Goal: Task Accomplishment & Management: Manage account settings

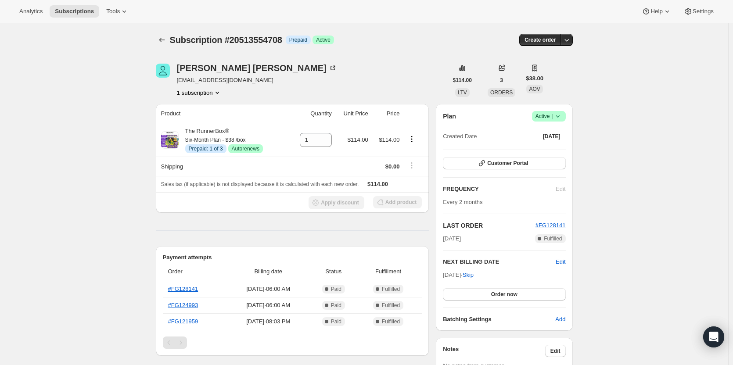
click at [562, 115] on icon at bounding box center [558, 116] width 9 height 9
click at [559, 147] on span "Cancel subscription" at bounding box center [552, 148] width 50 height 7
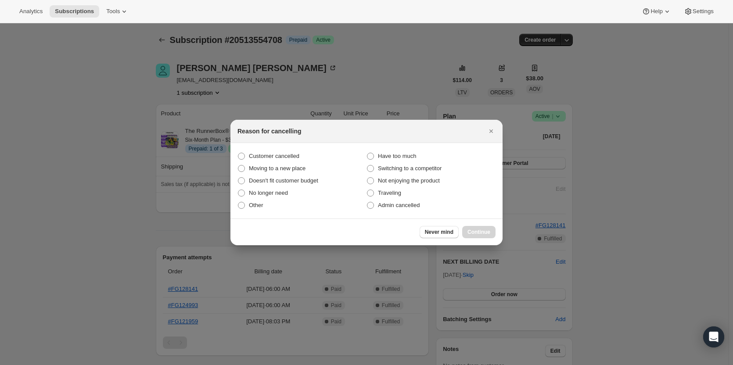
click at [228, 154] on div at bounding box center [366, 182] width 733 height 365
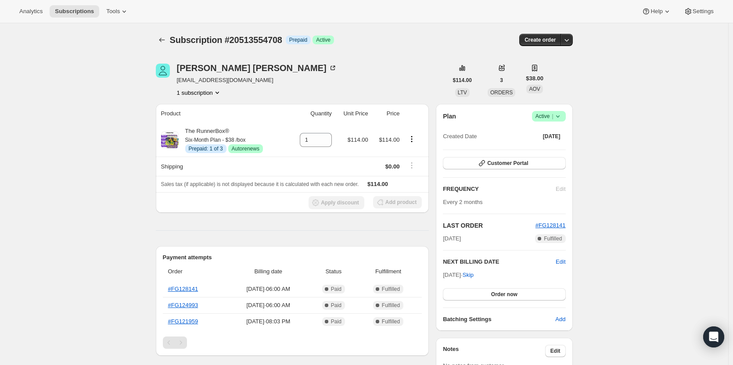
click at [562, 116] on icon at bounding box center [558, 116] width 9 height 9
click at [542, 145] on span "Cancel subscription" at bounding box center [552, 148] width 50 height 7
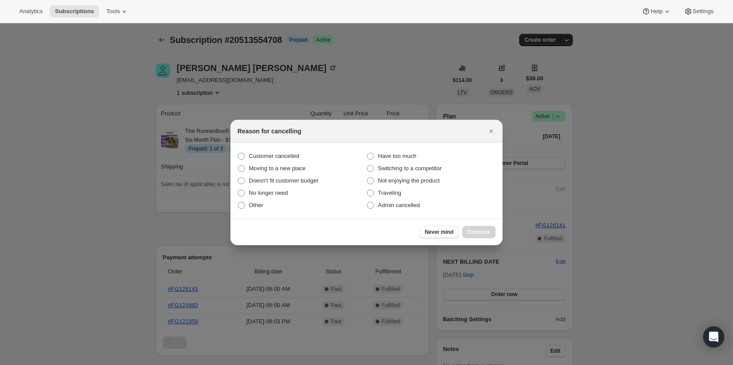
click at [288, 150] on section "Customer cancelled Have too much Moving to a new place Switching to a competito…" at bounding box center [366, 181] width 272 height 76
click at [285, 157] on span "Customer cancelled" at bounding box center [274, 156] width 50 height 7
click at [238, 153] on input "Customer cancelled" at bounding box center [238, 153] width 0 height 0
radio input "true"
click at [467, 224] on div "Never mind Continue" at bounding box center [366, 232] width 272 height 27
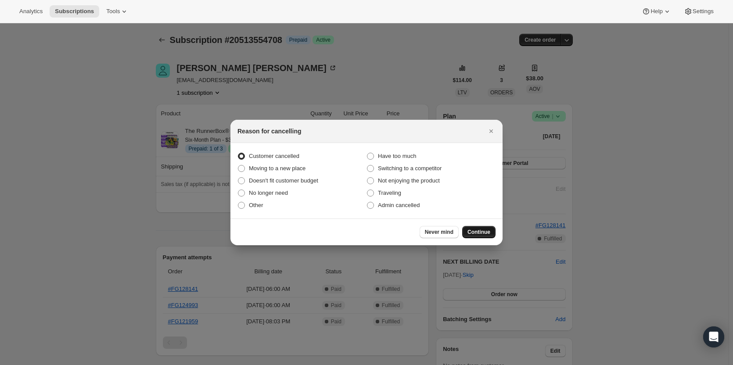
click at [471, 227] on button "Continue" at bounding box center [478, 232] width 33 height 12
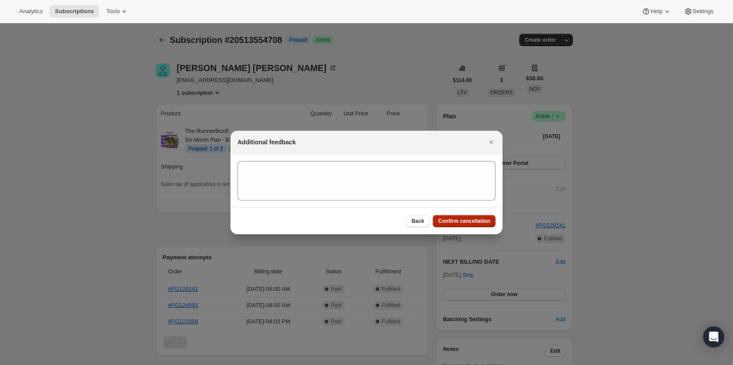
click at [476, 221] on span "Confirm cancellation" at bounding box center [464, 221] width 52 height 7
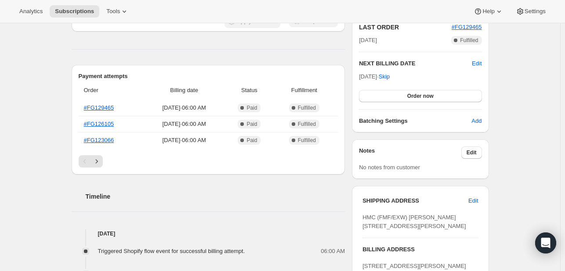
scroll to position [293, 0]
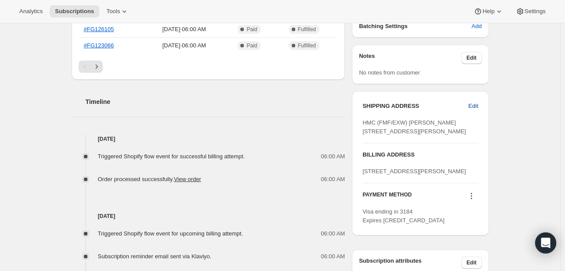
click at [472, 106] on span "Edit" at bounding box center [473, 106] width 10 height 9
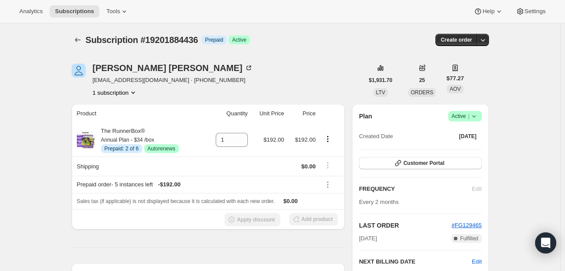
select select "United States"
select select "VA"
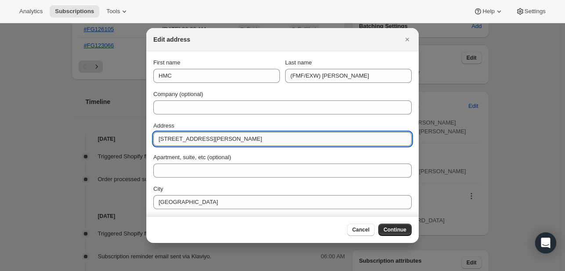
click at [200, 140] on input "111 Dupre Ave" at bounding box center [282, 139] width 258 height 14
paste input "PSC 808 BOX 3434"
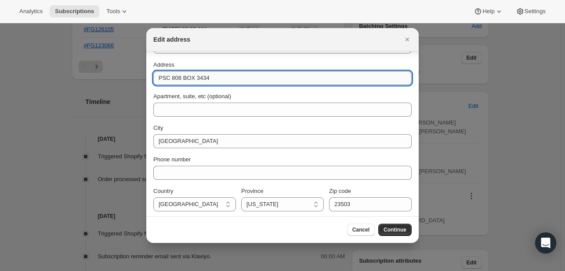
scroll to position [63, 0]
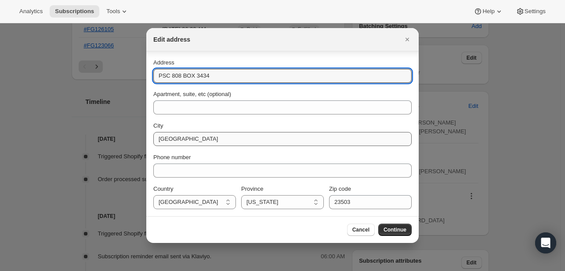
type input "PSC 808 BOX 3434"
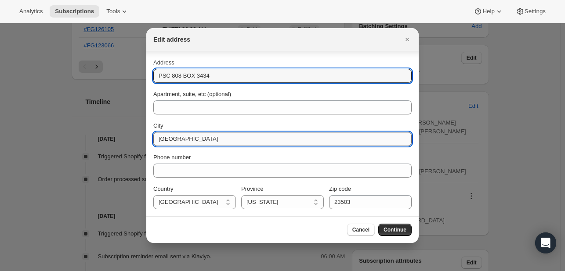
click at [193, 140] on input "Norfolk" at bounding box center [282, 139] width 258 height 14
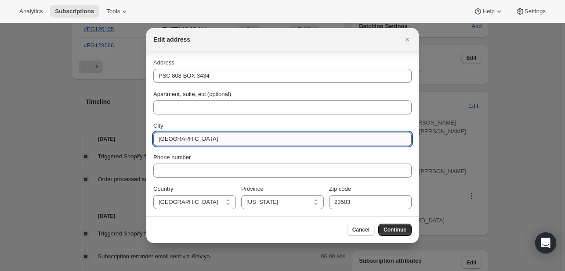
click at [193, 140] on input "Norfolk" at bounding box center [282, 139] width 258 height 14
type input "FPO"
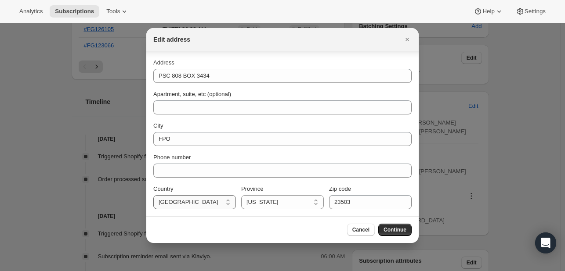
click at [171, 208] on select "Canada United States" at bounding box center [194, 202] width 83 height 14
click at [190, 187] on div "Country" at bounding box center [194, 189] width 83 height 9
click at [241, 201] on select "Alabama Arizona Arkansas California Colorado Connecticut Delaware District of C…" at bounding box center [282, 202] width 83 height 14
select select "AE"
click at [241, 195] on select "Alabama Arizona Arkansas California Colorado Connecticut Delaware District of C…" at bounding box center [282, 202] width 83 height 14
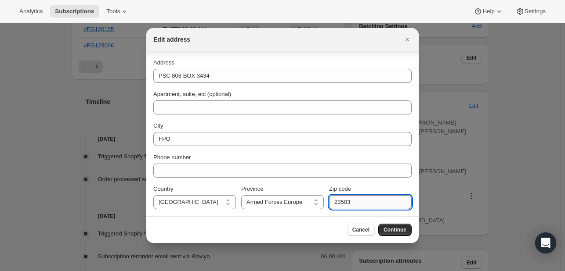
click at [380, 208] on input "23503" at bounding box center [370, 202] width 83 height 14
type input "09618"
click at [395, 225] on button "Continue" at bounding box center [394, 230] width 33 height 12
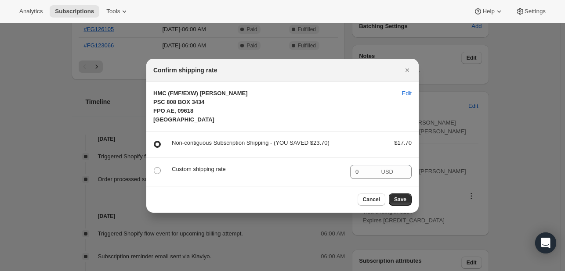
scroll to position [0, 0]
click at [404, 200] on span "Save" at bounding box center [400, 199] width 12 height 7
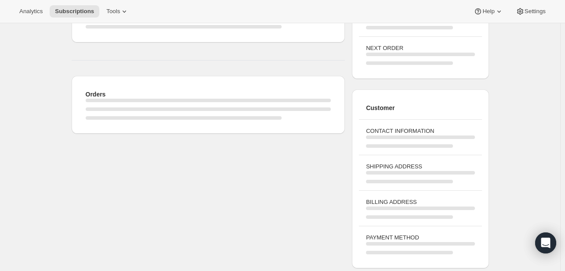
scroll to position [293, 0]
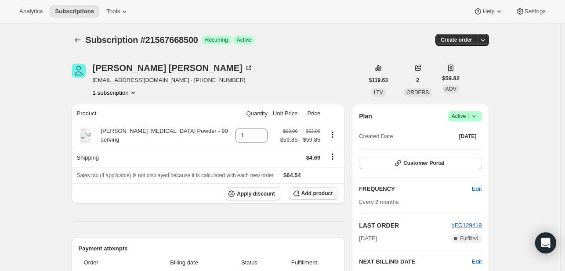
click at [477, 113] on icon at bounding box center [473, 116] width 9 height 9
click at [474, 136] on span "Pause subscription" at bounding box center [467, 133] width 48 height 7
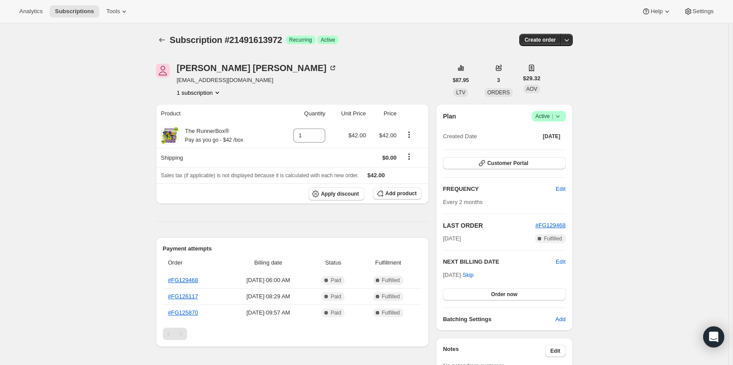
click at [553, 118] on span "Active |" at bounding box center [549, 116] width 27 height 9
click at [555, 147] on span "Cancel subscription" at bounding box center [552, 148] width 50 height 7
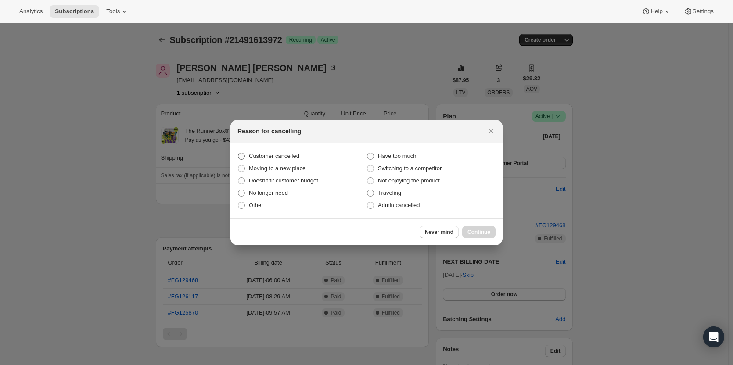
click at [306, 155] on label "Customer cancelled" at bounding box center [302, 156] width 129 height 12
click at [238, 153] on input "Customer cancelled" at bounding box center [238, 153] width 0 height 0
radio input "true"
click at [470, 223] on div "Never mind Continue" at bounding box center [366, 232] width 272 height 27
click at [476, 228] on button "Continue" at bounding box center [478, 232] width 33 height 12
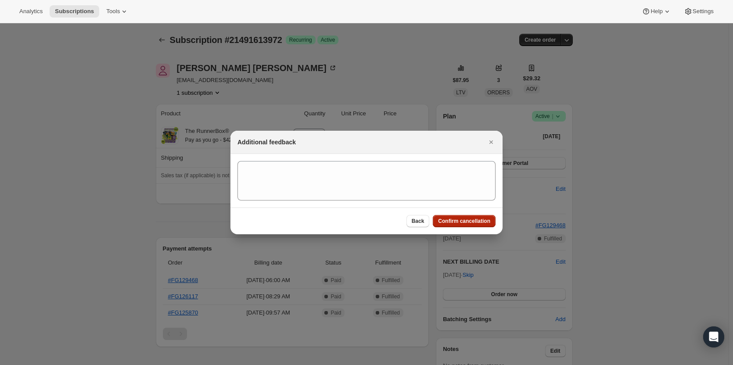
click at [476, 228] on div "Back Confirm cancellation" at bounding box center [366, 221] width 272 height 27
click at [477, 226] on button "Confirm cancellation" at bounding box center [464, 221] width 63 height 12
